Goal: Find specific page/section: Find specific page/section

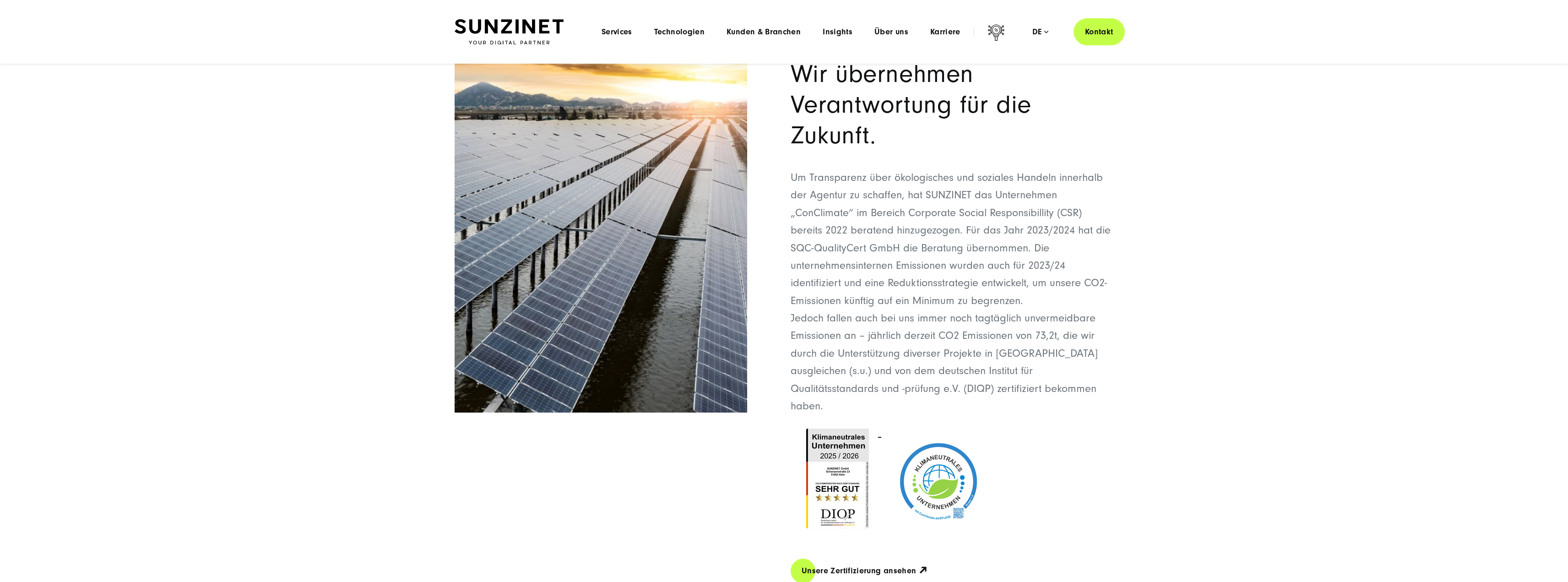
scroll to position [412, 0]
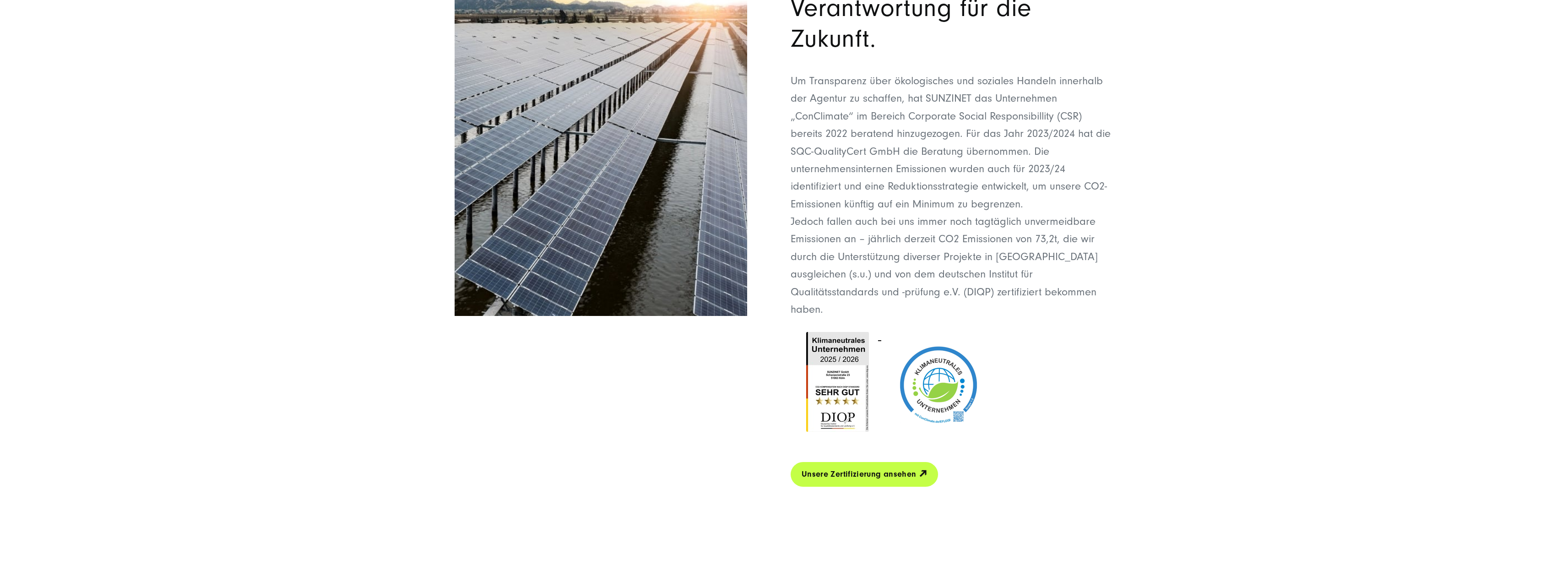
click at [903, 461] on link "Unsere Zertifizierung ansehen 🡭" at bounding box center [864, 474] width 147 height 26
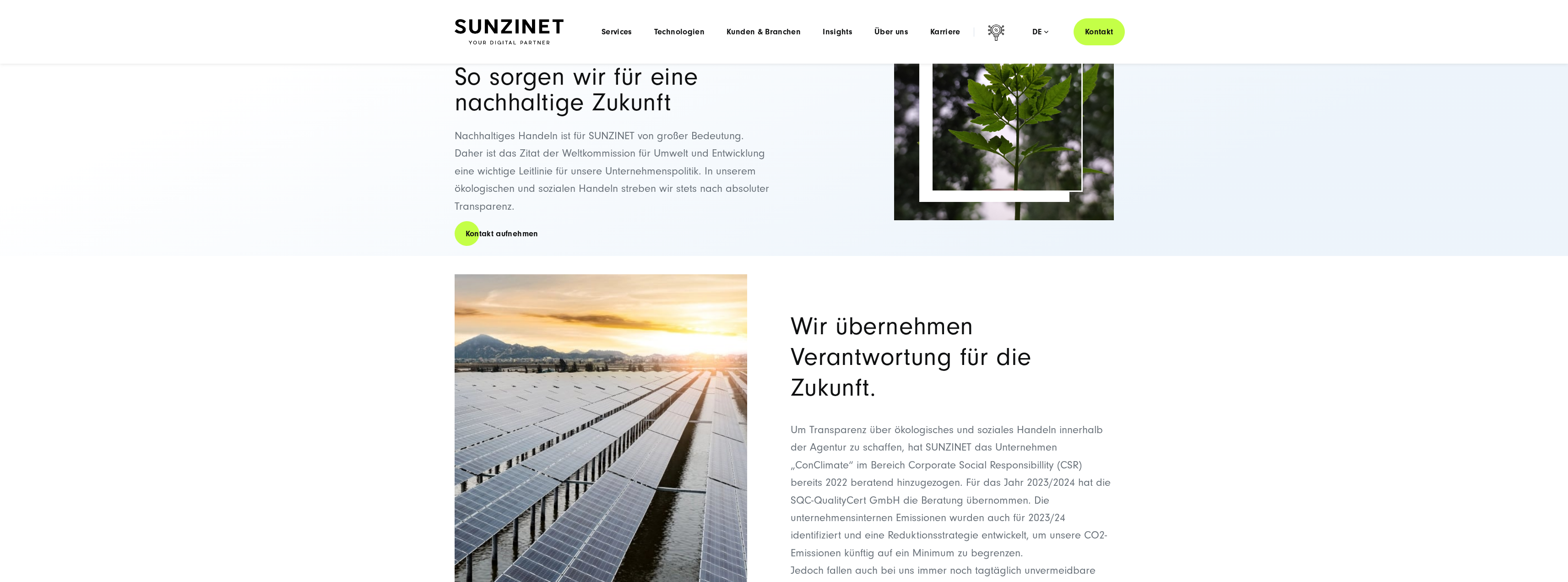
scroll to position [0, 0]
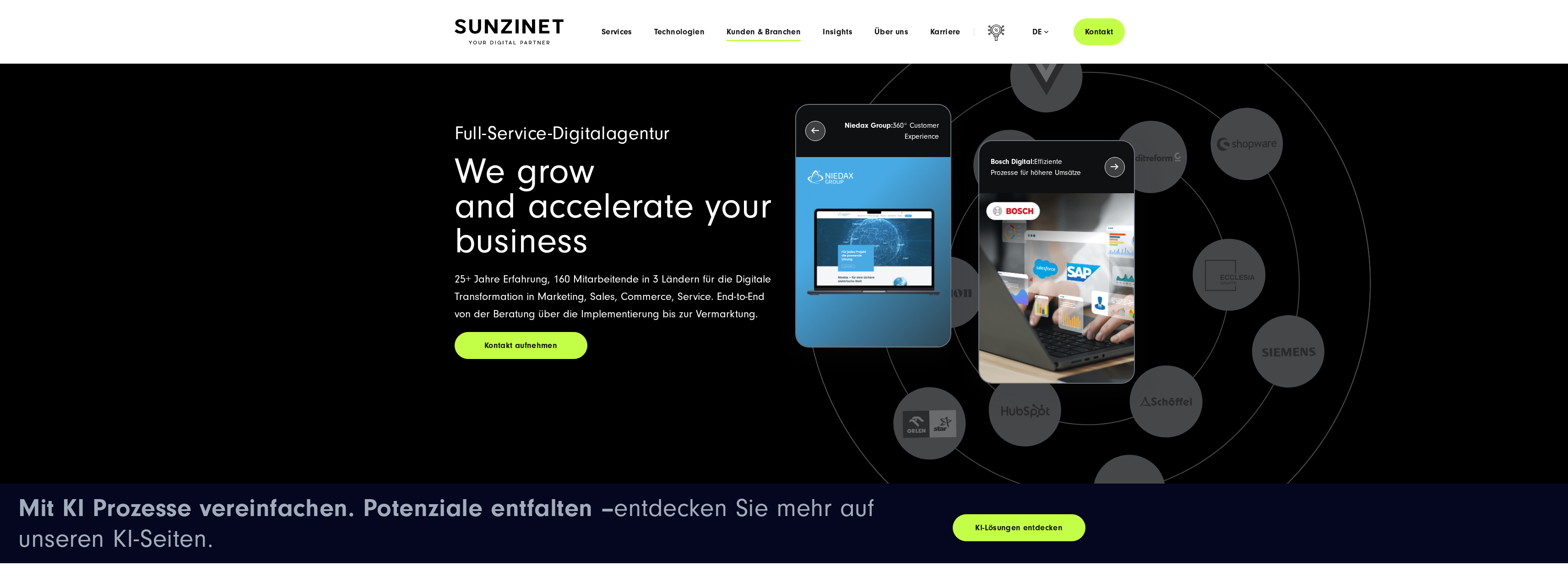
click at [771, 34] on span "Kunden & Branchen" at bounding box center [764, 32] width 74 height 9
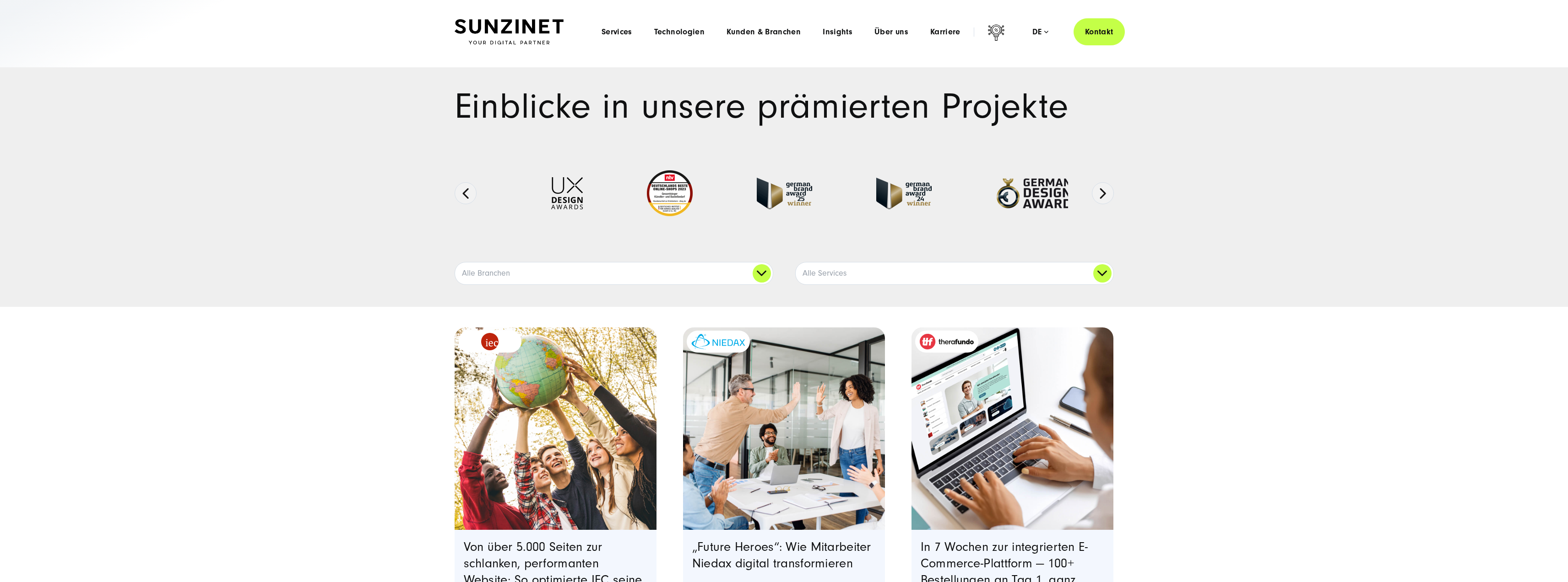
click at [645, 253] on div at bounding box center [784, 205] width 623 height 114
click at [645, 263] on link "Alle Branchen" at bounding box center [614, 273] width 318 height 22
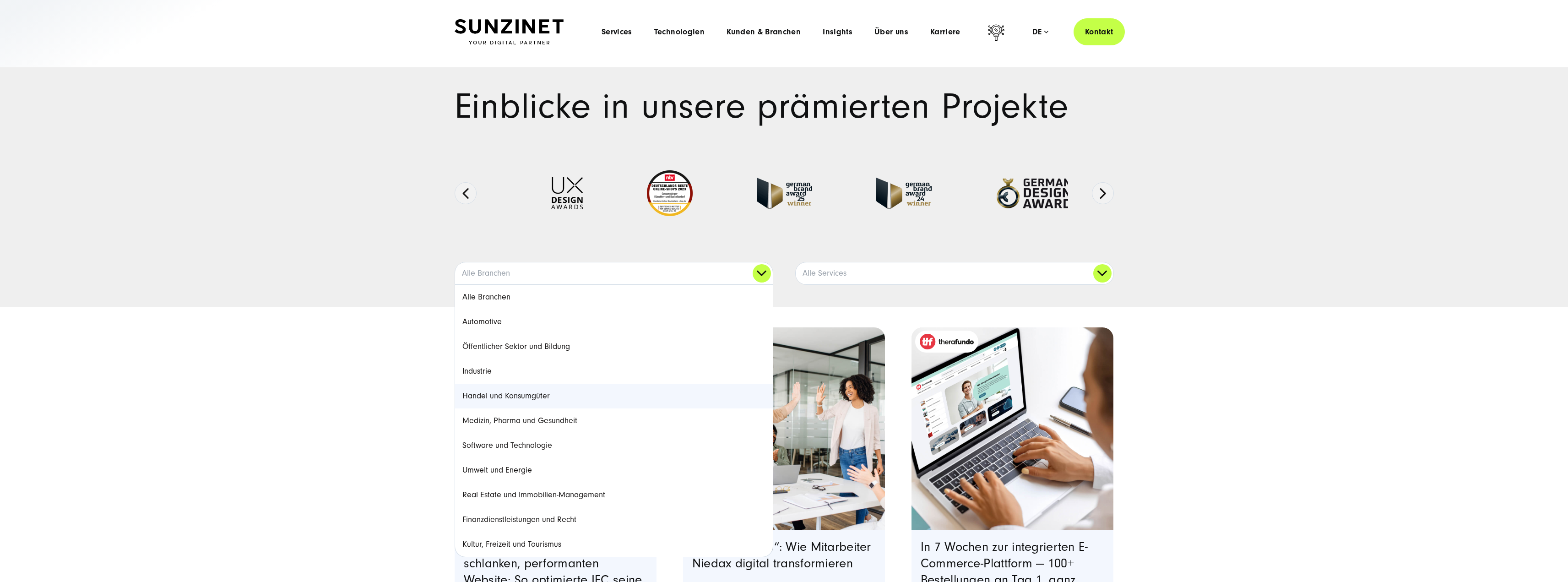
click at [527, 398] on link "Handel und Konsumgüter" at bounding box center [614, 396] width 318 height 25
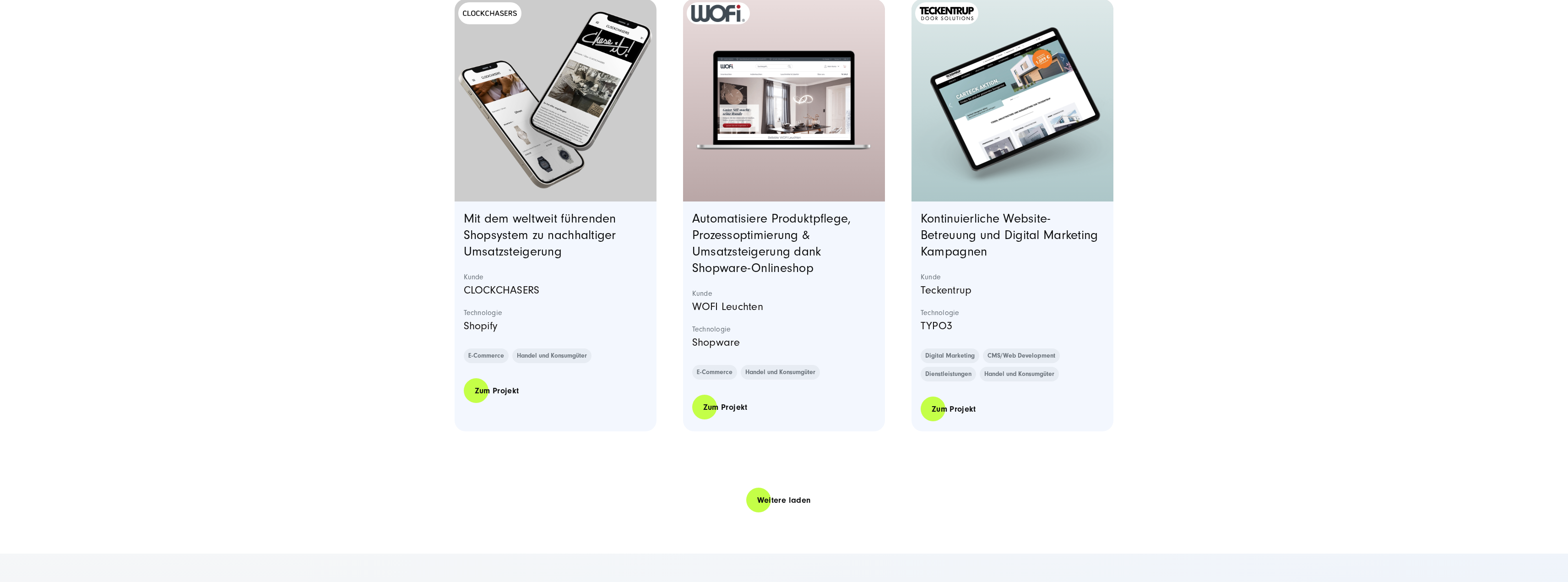
scroll to position [1877, 0]
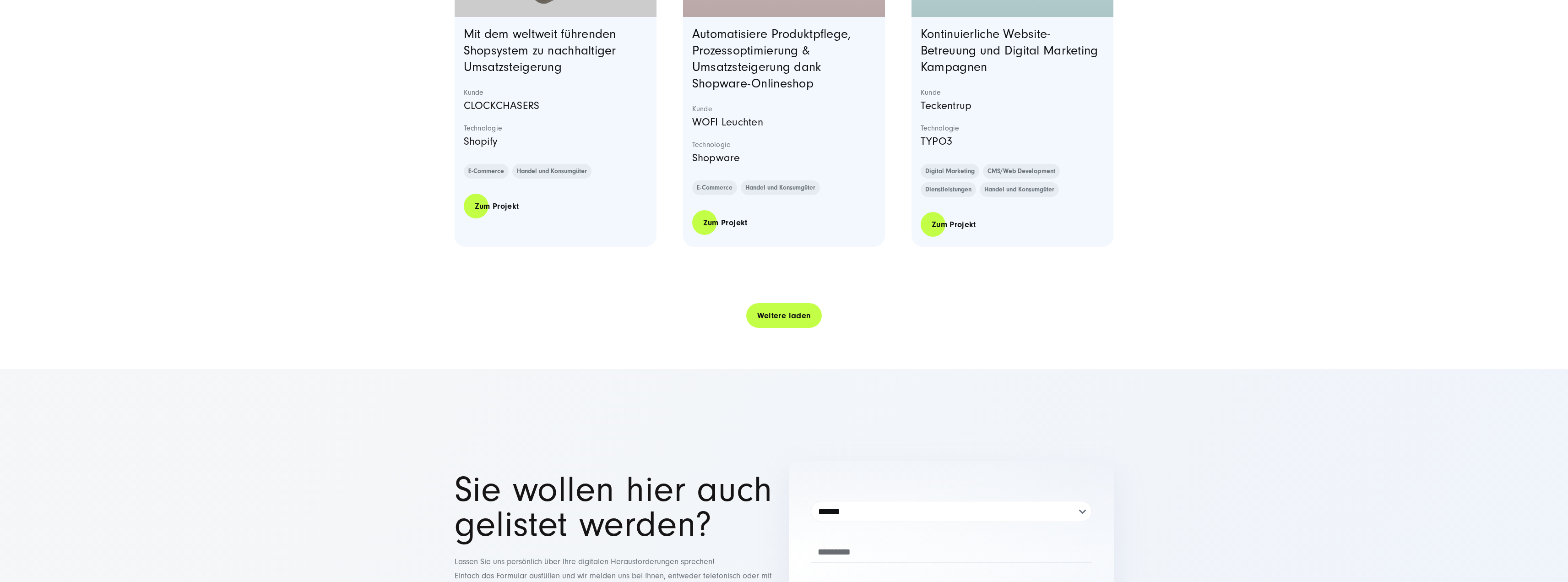
click at [771, 318] on link "Weitere laden" at bounding box center [784, 315] width 76 height 26
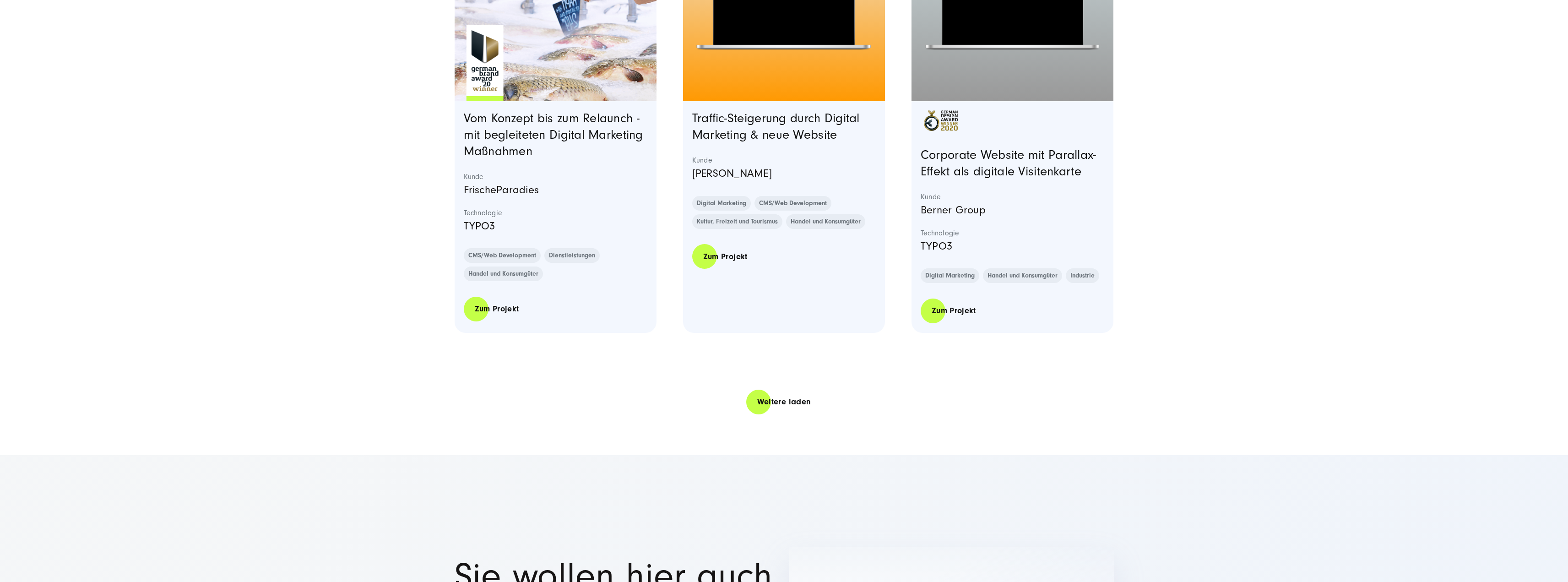
scroll to position [3709, 0]
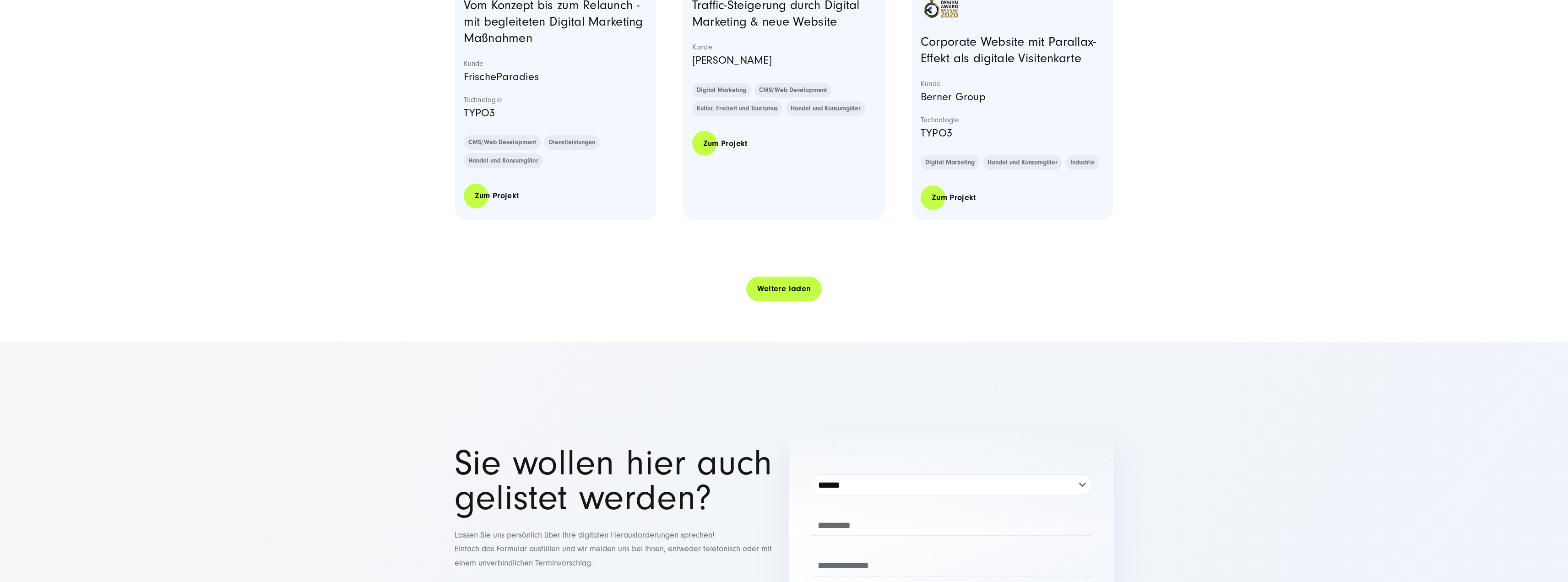
click at [769, 301] on link "Weitere laden" at bounding box center [784, 289] width 76 height 26
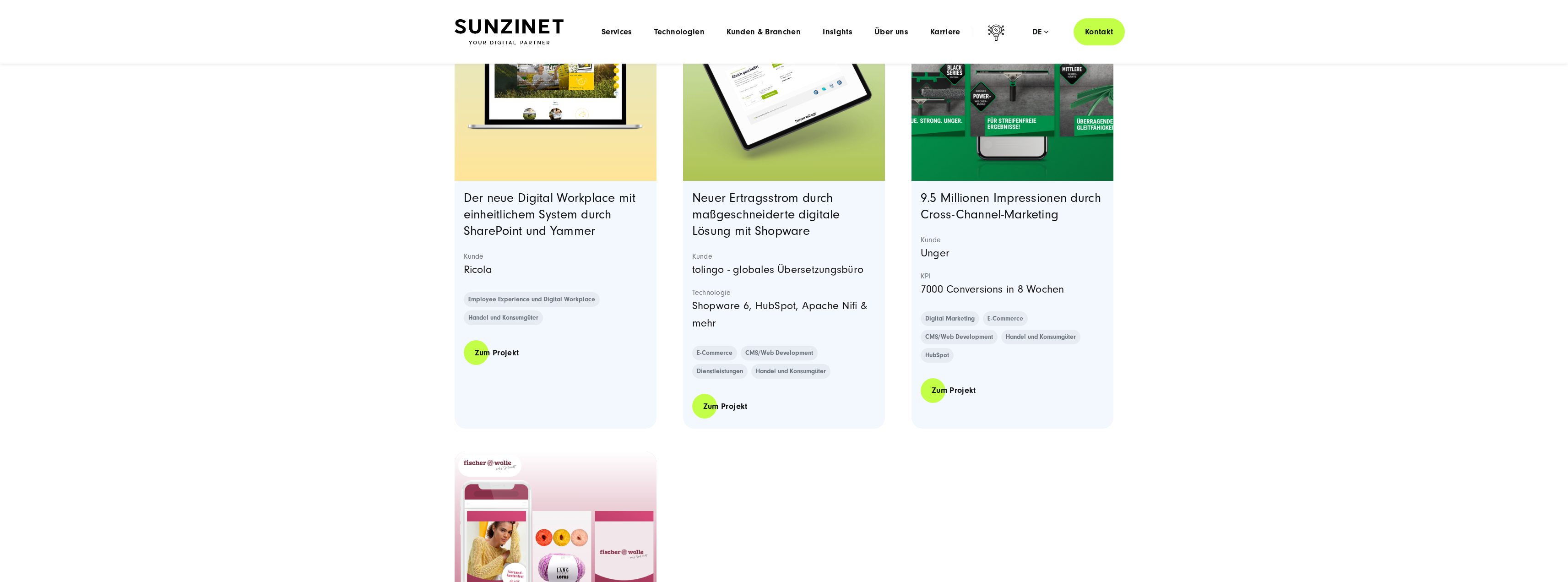
scroll to position [4762, 0]
